Goal: Find specific page/section: Find specific page/section

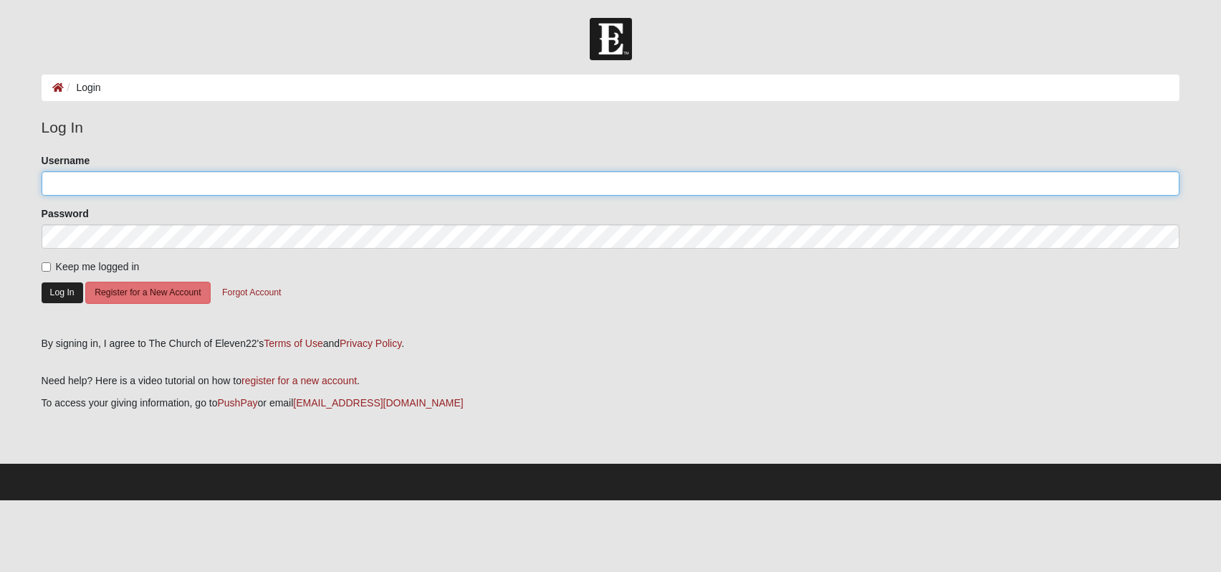
type input "Krtant"
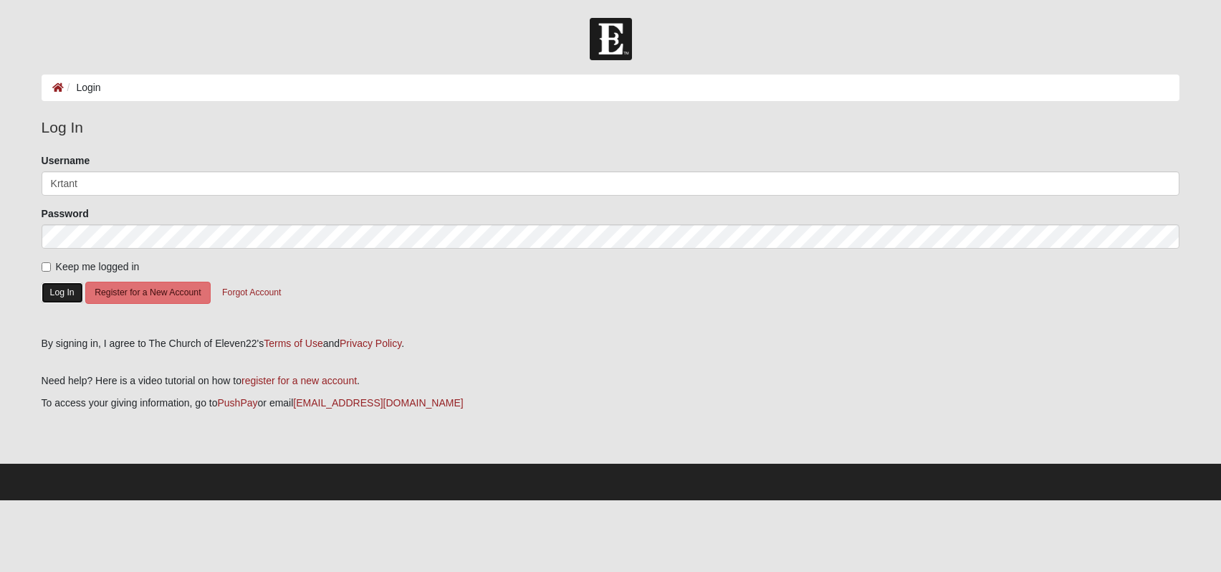
click at [63, 293] on button "Log In" at bounding box center [63, 292] width 42 height 21
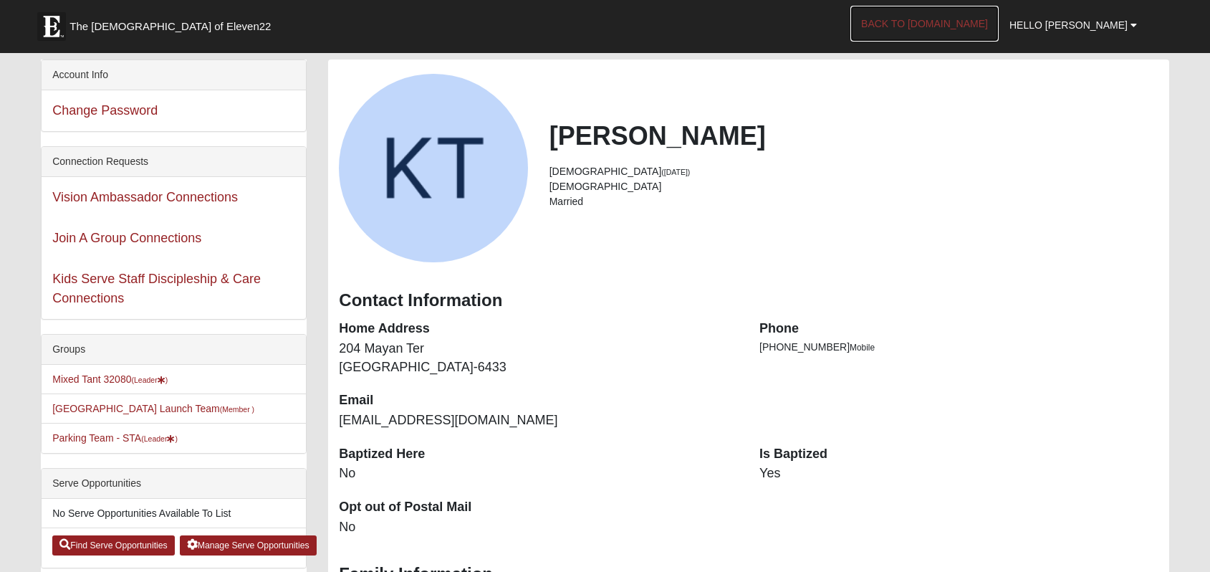
click at [950, 21] on link "Back to COE22.com" at bounding box center [925, 24] width 148 height 36
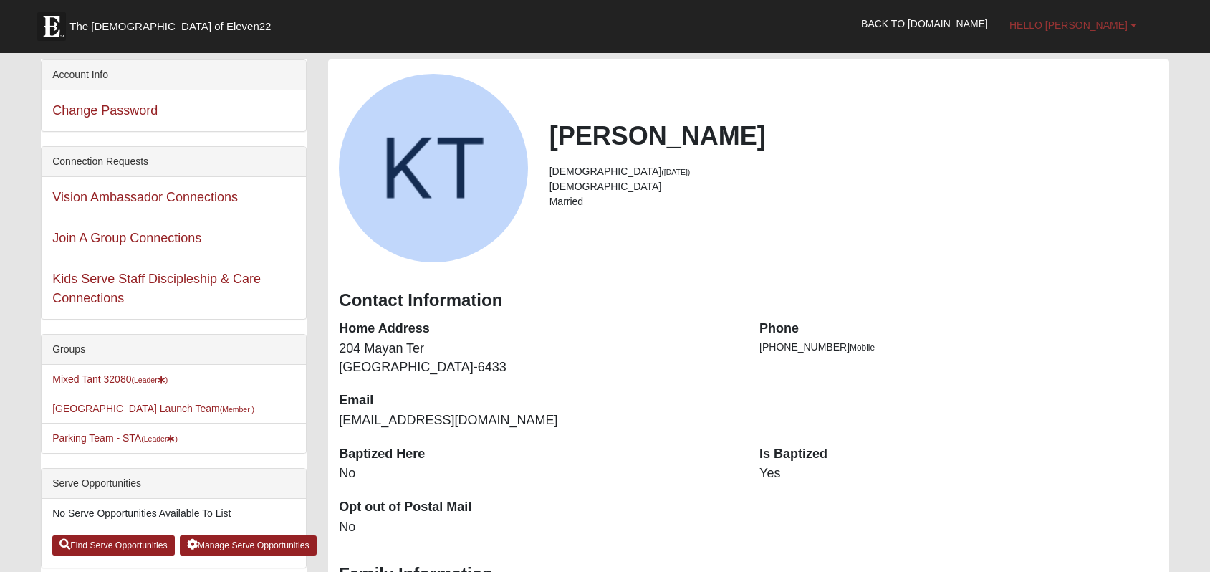
click at [1132, 26] on b at bounding box center [1134, 25] width 6 height 10
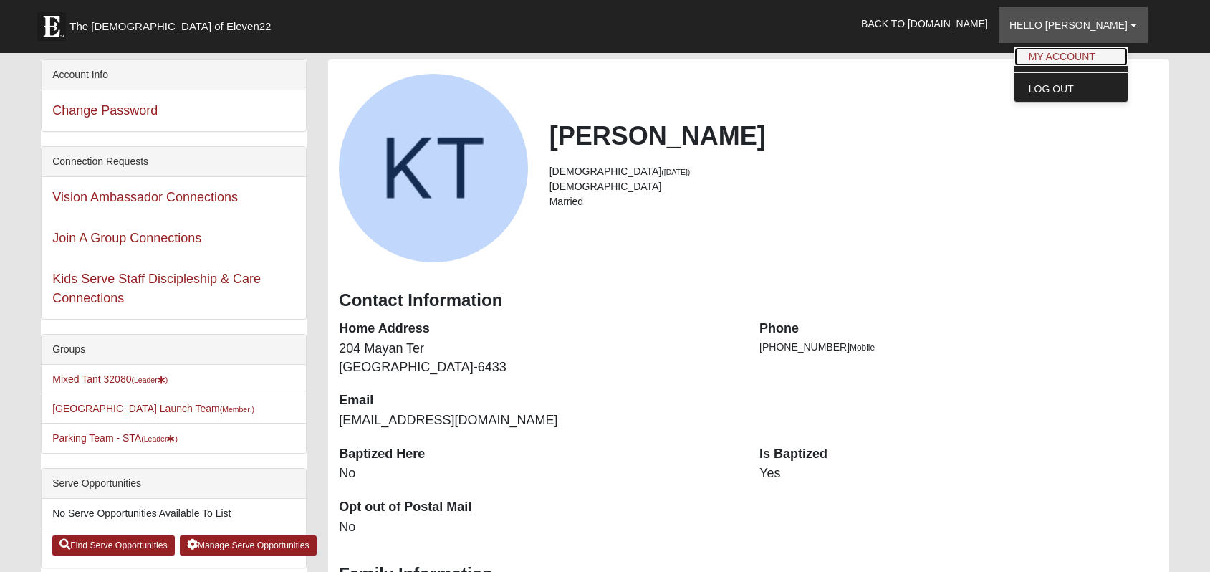
click at [1101, 53] on link "My Account" at bounding box center [1071, 56] width 113 height 19
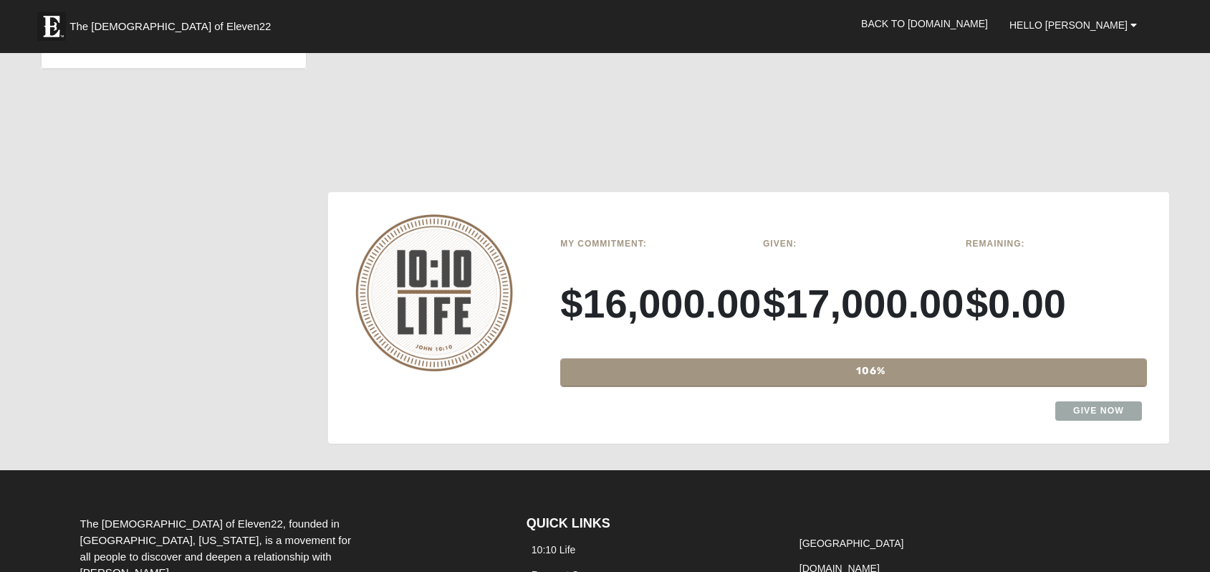
scroll to position [1091, 0]
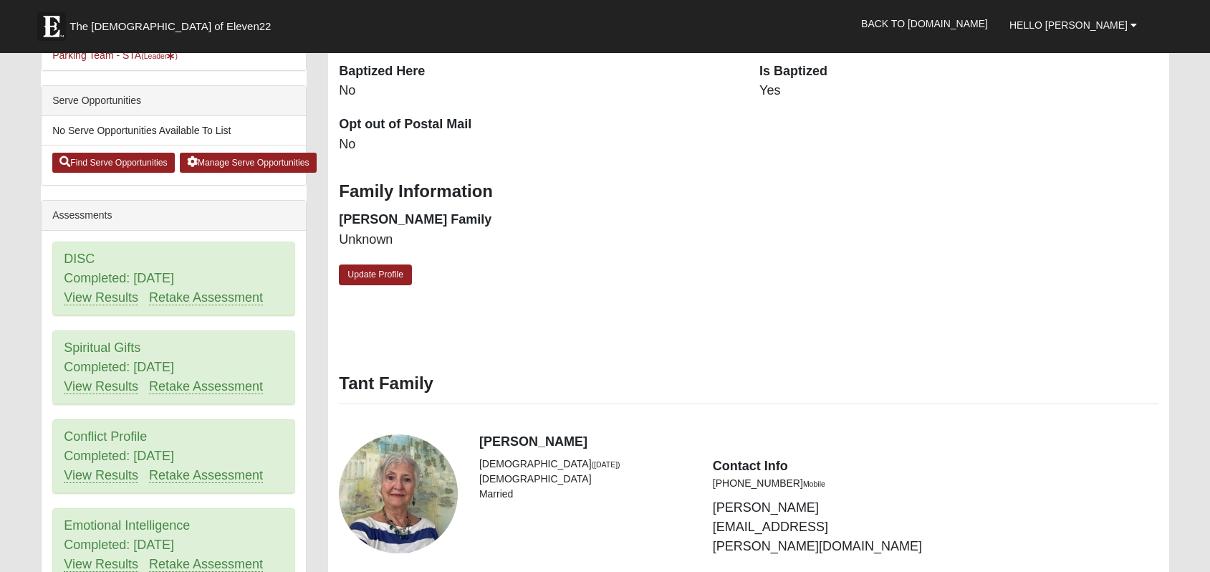
scroll to position [0, 0]
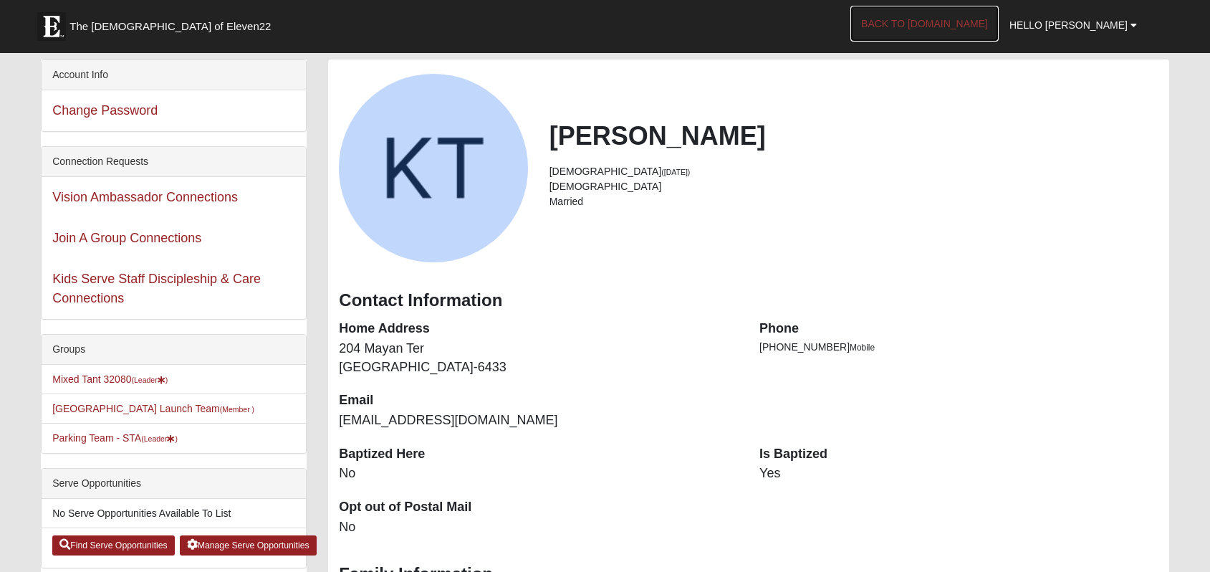
click at [977, 25] on link "Back to COE22.com" at bounding box center [925, 24] width 148 height 36
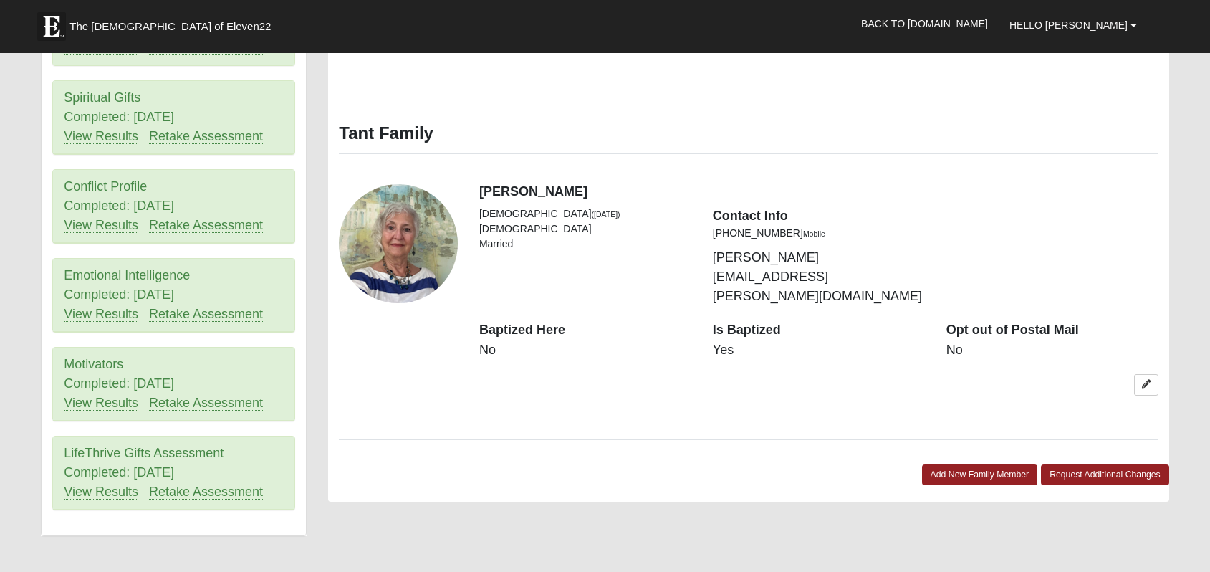
scroll to position [616, 0]
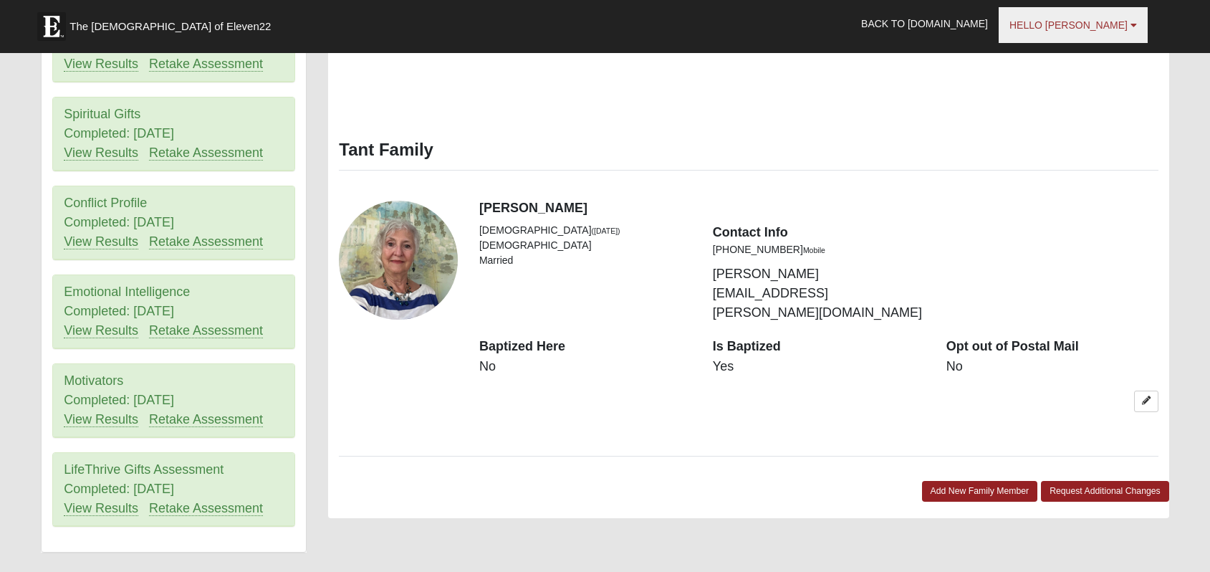
click at [1132, 26] on b at bounding box center [1134, 25] width 6 height 10
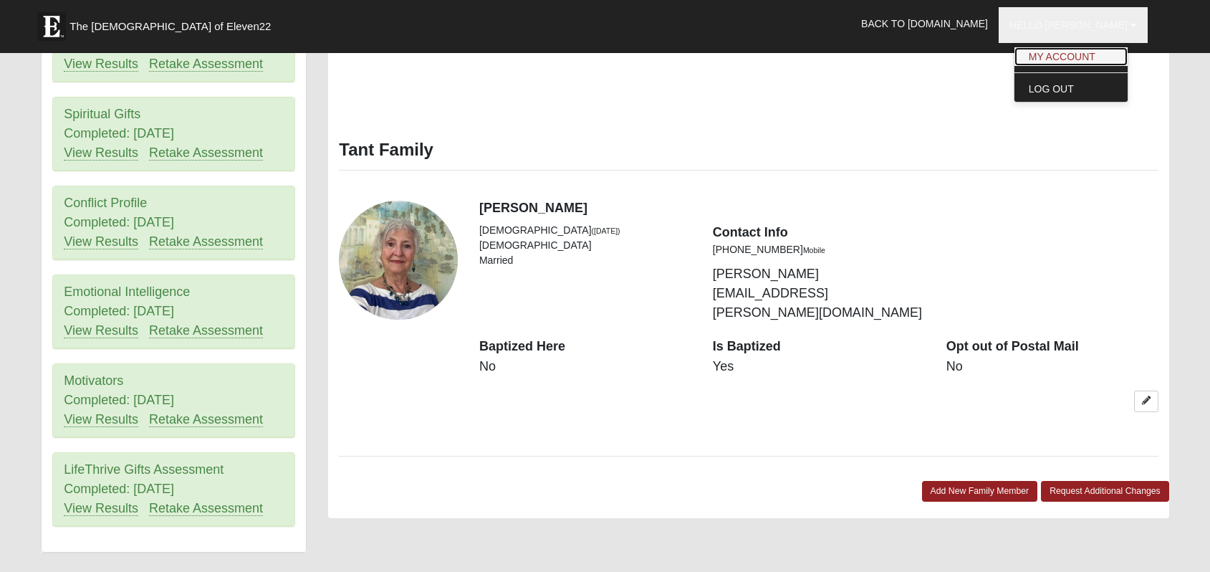
click at [1089, 58] on link "My Account" at bounding box center [1071, 56] width 113 height 19
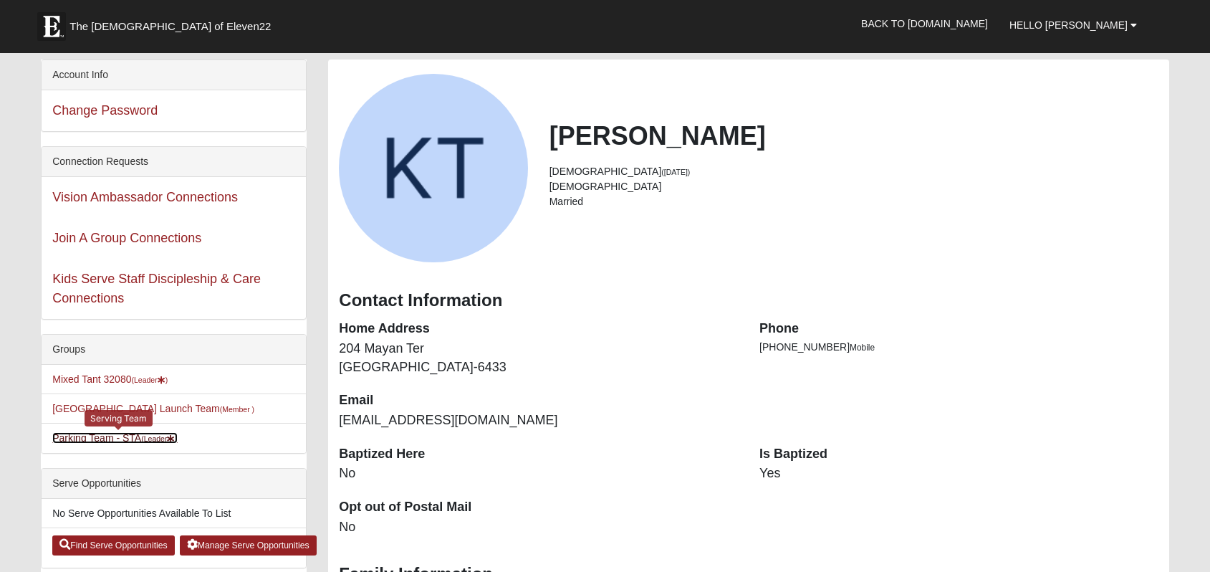
click at [100, 436] on link "Parking Team - STA (Leader )" at bounding box center [114, 437] width 125 height 11
